Goal: Book appointment/travel/reservation

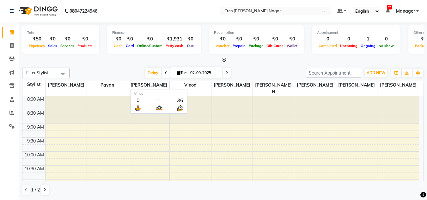
scroll to position [175, 0]
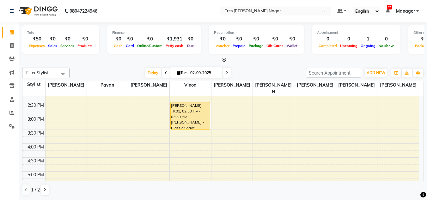
click at [226, 76] on span at bounding box center [227, 73] width 8 height 10
type input "[DATE]"
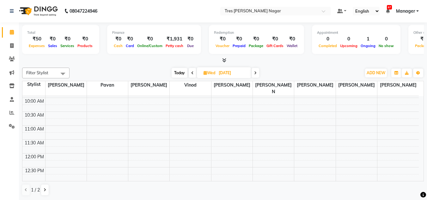
scroll to position [35, 0]
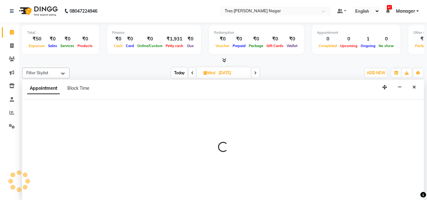
select select "47307"
select select "tentative"
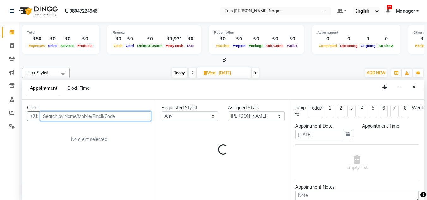
select select "630"
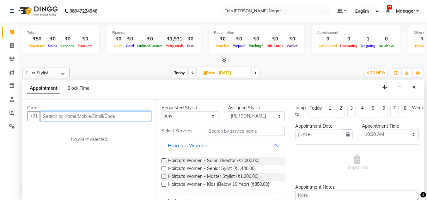
click at [90, 114] on input "text" at bounding box center [95, 116] width 111 height 10
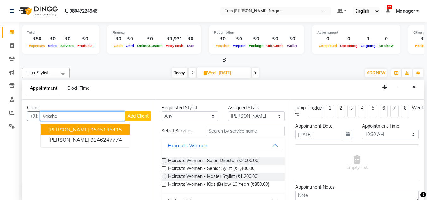
click at [93, 127] on ngb-highlight "9545145415" at bounding box center [106, 129] width 32 height 6
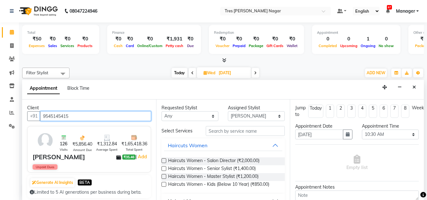
type input "9545145415"
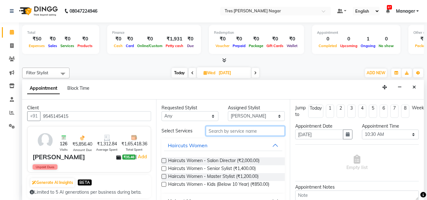
click at [226, 133] on input "text" at bounding box center [245, 131] width 79 height 10
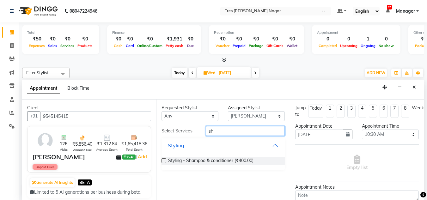
type input "s"
type input "blow"
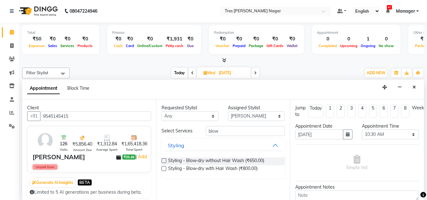
click at [164, 169] on label at bounding box center [163, 168] width 5 height 5
click at [164, 169] on input "checkbox" at bounding box center [163, 169] width 4 height 4
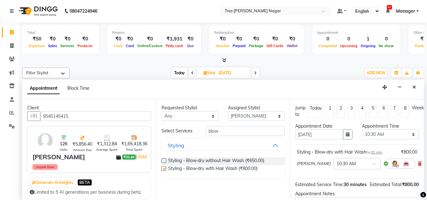
checkbox input "false"
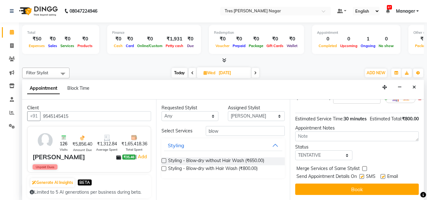
scroll to position [0, 0]
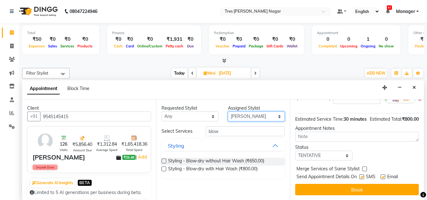
click at [267, 119] on select "Select [PERSON_NAME] [PERSON_NAME] [PERSON_NAME] [PERSON_NAME] Neha Aywale [PER…" at bounding box center [256, 116] width 57 height 10
select select "84648"
click at [228, 111] on select "Select [PERSON_NAME] [PERSON_NAME] [PERSON_NAME] [PERSON_NAME] Neha Aywale [PER…" at bounding box center [256, 116] width 57 height 10
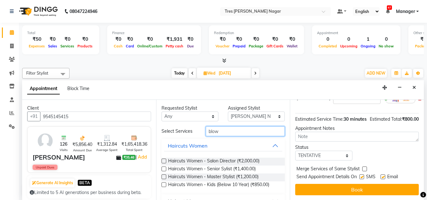
click at [223, 129] on input "blow" at bounding box center [245, 131] width 79 height 10
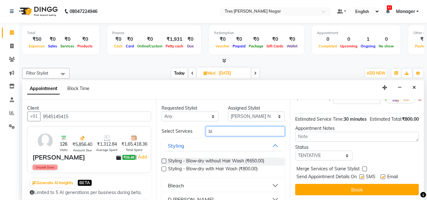
type input "b"
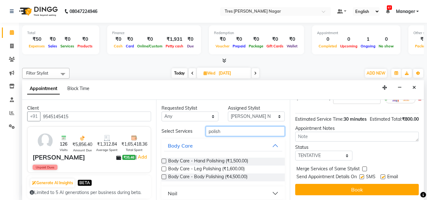
scroll to position [33, 0]
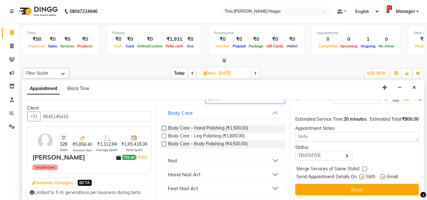
type input "polish"
click at [217, 157] on button "Nail" at bounding box center [223, 160] width 118 height 11
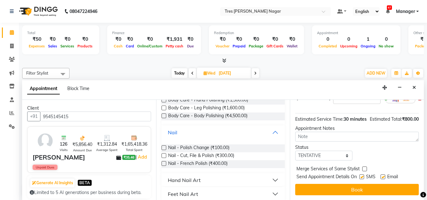
scroll to position [62, 0]
click at [162, 146] on label at bounding box center [163, 147] width 5 height 5
click at [162, 146] on input "checkbox" at bounding box center [163, 148] width 4 height 4
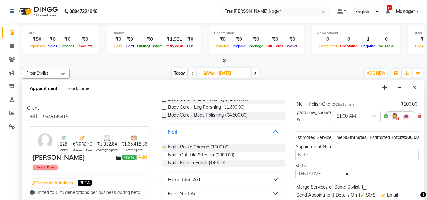
checkbox input "false"
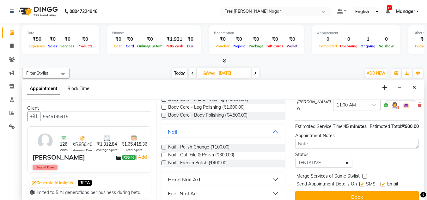
scroll to position [88, 0]
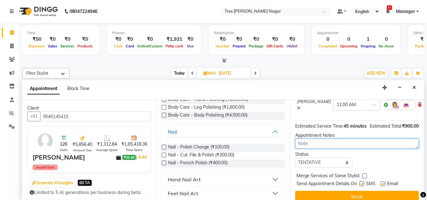
click at [328, 148] on textarea at bounding box center [356, 144] width 123 height 10
type textarea "Harsh 2.9 6.13"
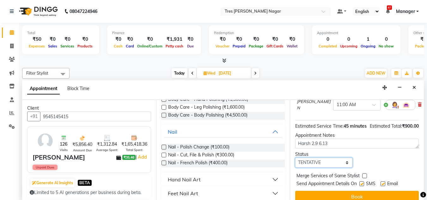
click at [322, 167] on select "Select TENTATIVE CONFIRM UPCOMING" at bounding box center [323, 163] width 57 height 10
select select "confirm booking"
click at [295, 163] on select "Select TENTATIVE CONFIRM UPCOMING" at bounding box center [323, 163] width 57 height 10
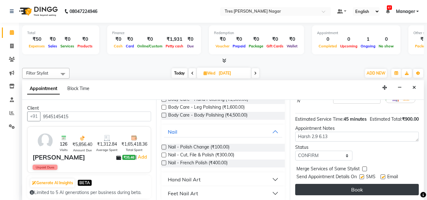
click at [321, 184] on button "Book" at bounding box center [356, 189] width 123 height 11
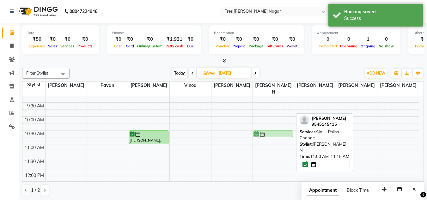
drag, startPoint x: 269, startPoint y: 142, endPoint x: 269, endPoint y: 131, distance: 10.7
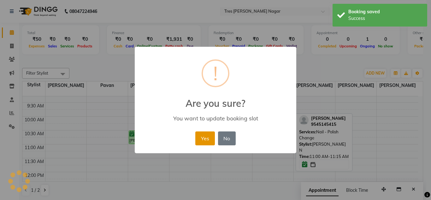
click at [206, 139] on button "Yes" at bounding box center [205, 138] width 19 height 14
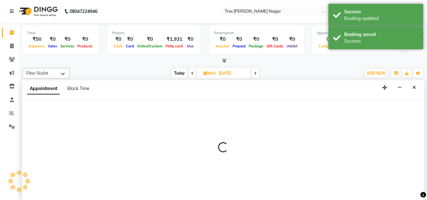
select select "84648"
select select "645"
select select "tentative"
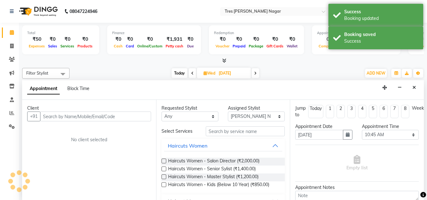
scroll to position [0, 0]
click at [412, 86] on button "Close" at bounding box center [413, 87] width 9 height 10
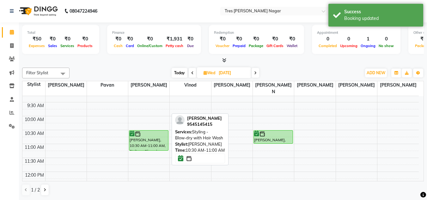
drag, startPoint x: 160, startPoint y: 136, endPoint x: 161, endPoint y: 141, distance: 4.3
